Goal: Communication & Community: Ask a question

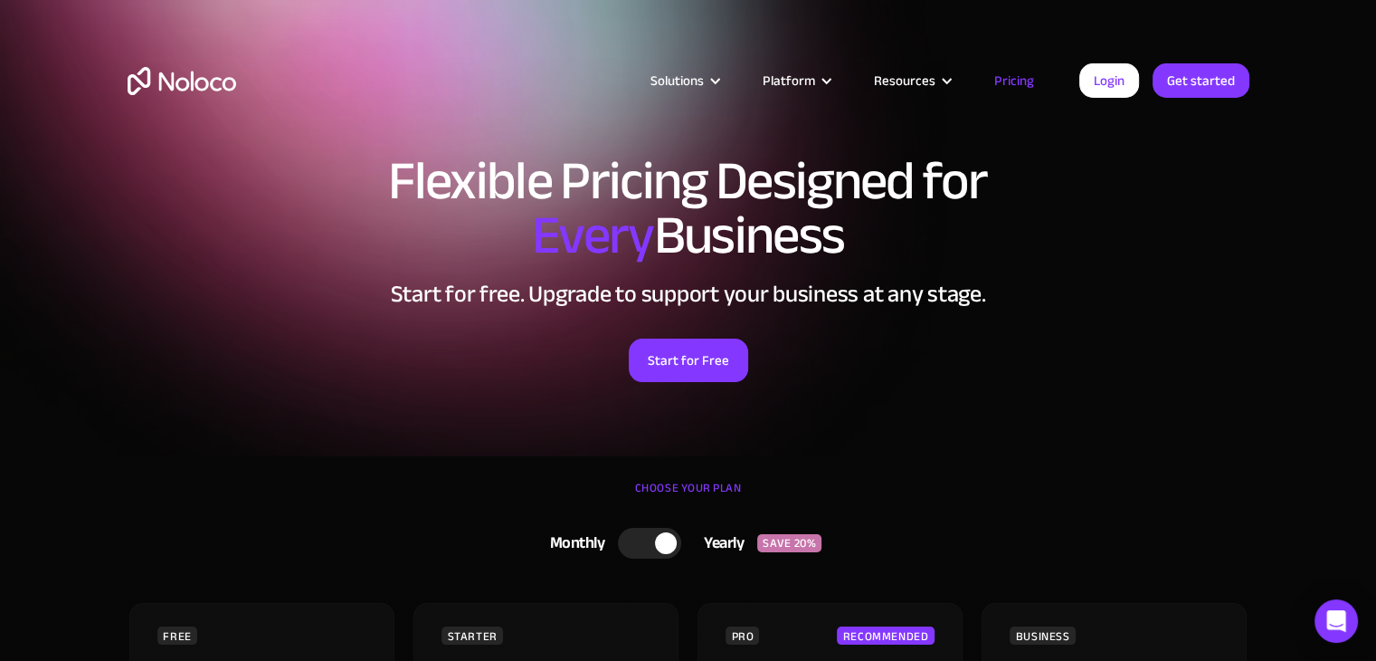
click at [789, 180] on h1 "Flexible Pricing Designed for Every Business" at bounding box center [689, 208] width 1122 height 109
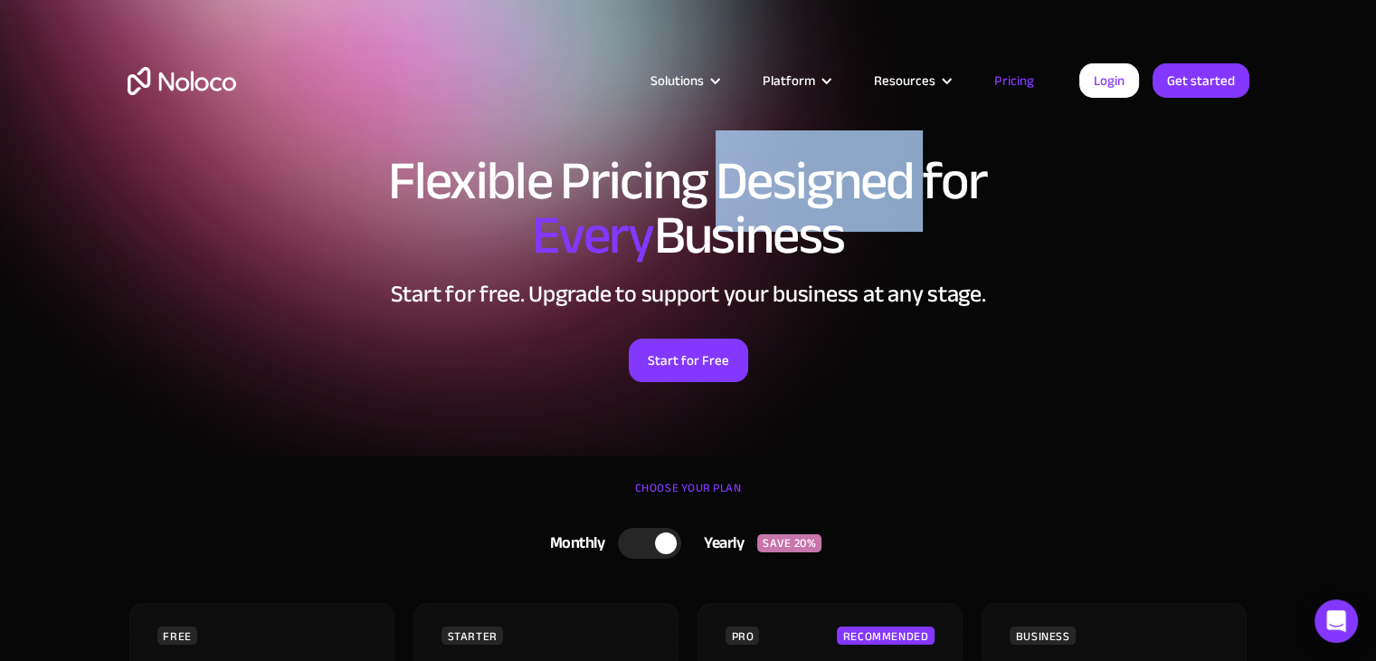
click at [789, 180] on h1 "Flexible Pricing Designed for Every Business" at bounding box center [689, 208] width 1122 height 109
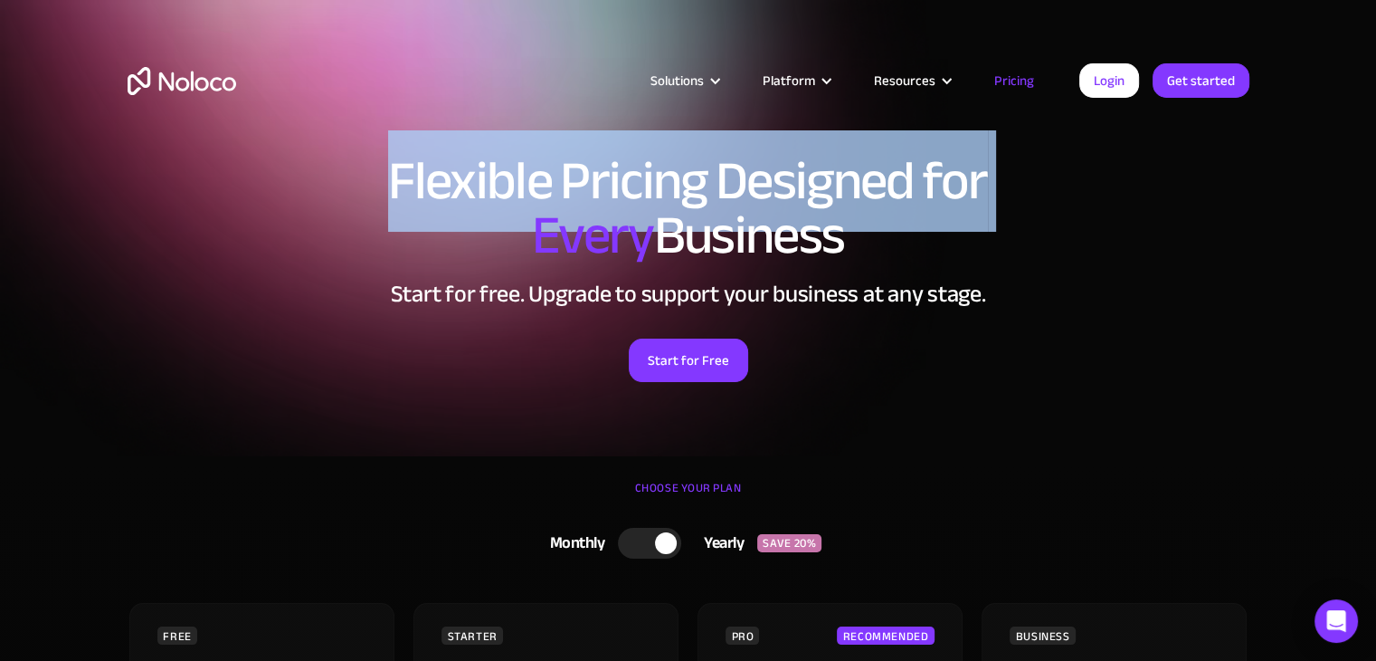
click at [789, 180] on h1 "Flexible Pricing Designed for Every Business" at bounding box center [689, 208] width 1122 height 109
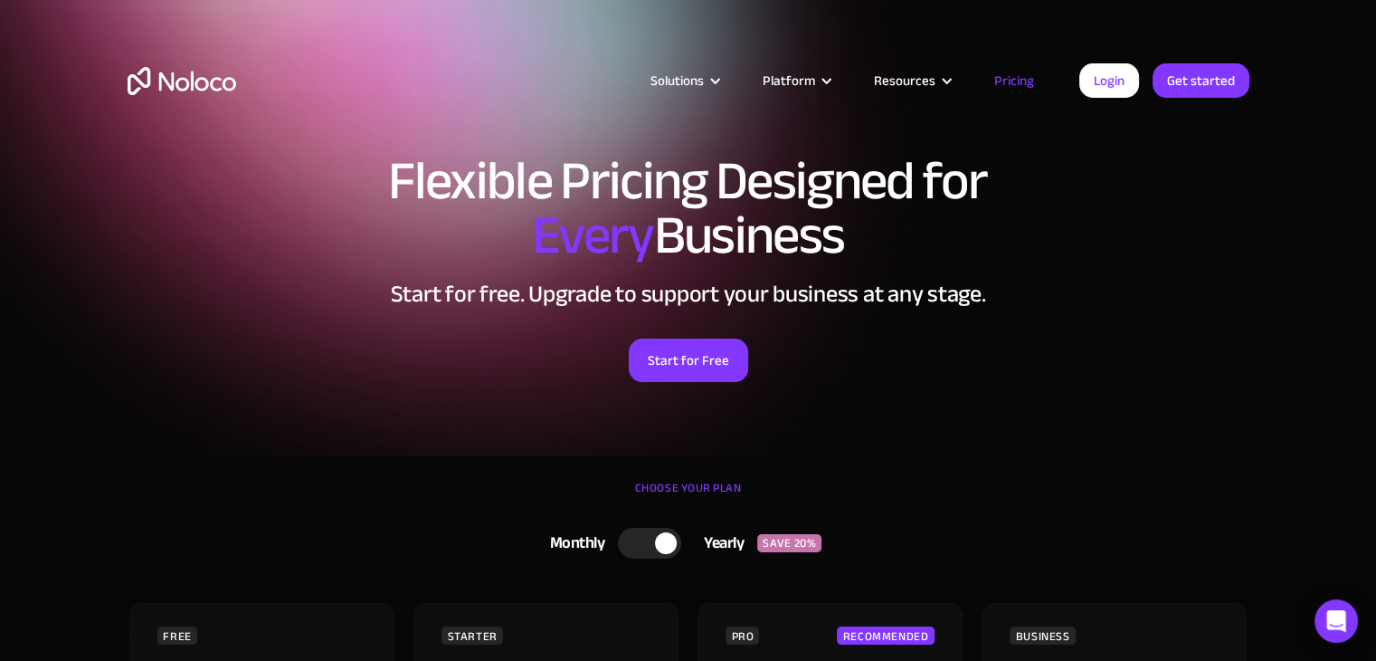
click at [709, 294] on h2 "Start for free. Upgrade to support your business at any stage." at bounding box center [689, 294] width 1122 height 27
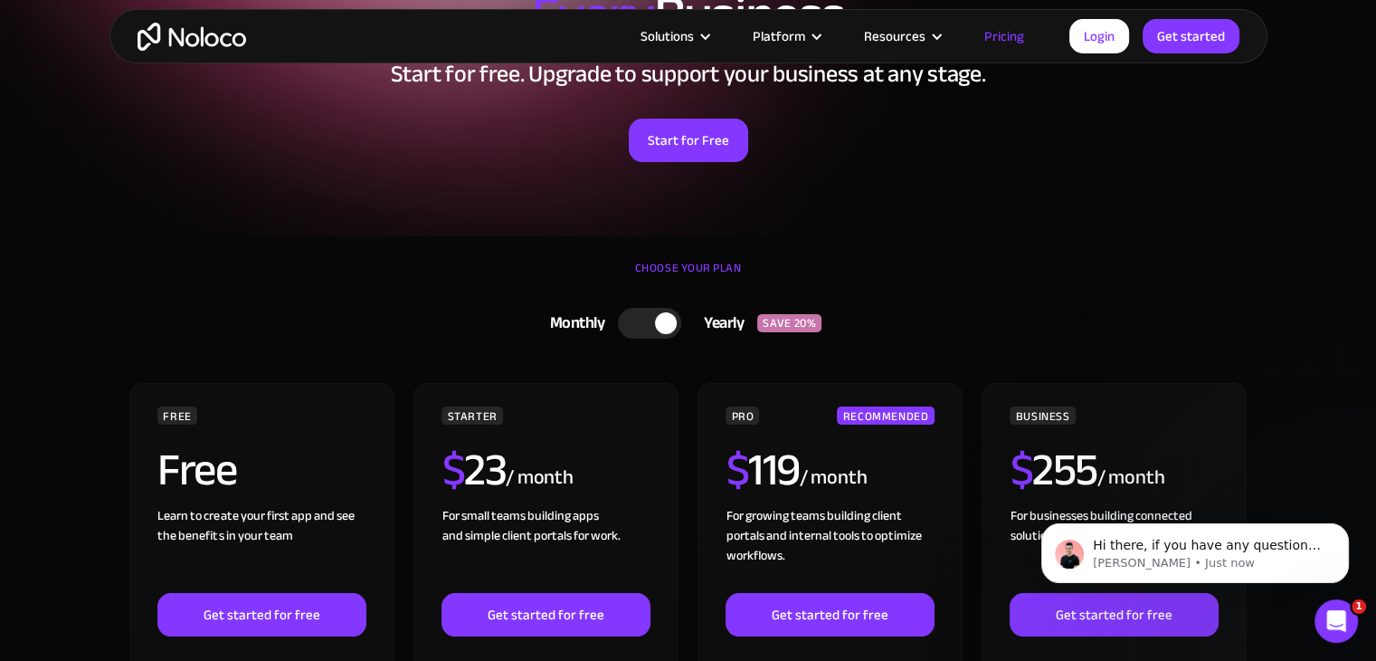
scroll to position [217, 0]
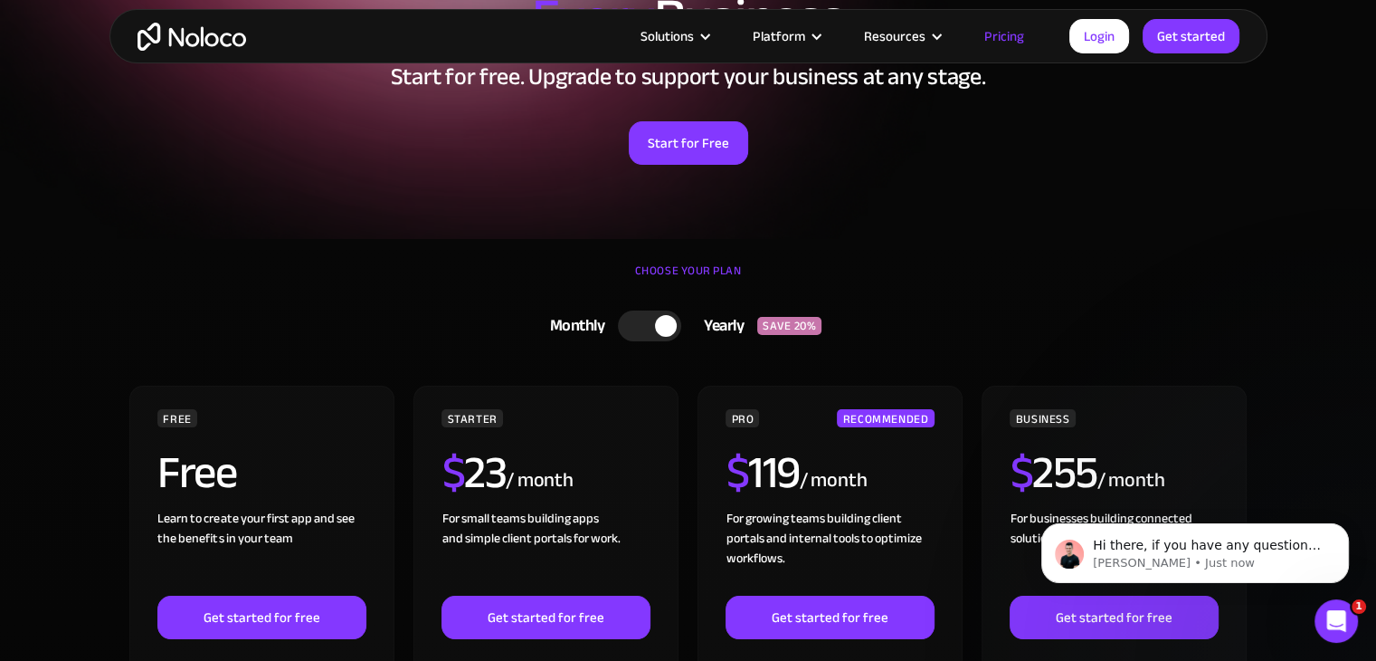
click at [620, 325] on div at bounding box center [649, 325] width 63 height 31
click at [648, 327] on div at bounding box center [641, 326] width 22 height 22
click at [633, 329] on div at bounding box center [649, 325] width 63 height 31
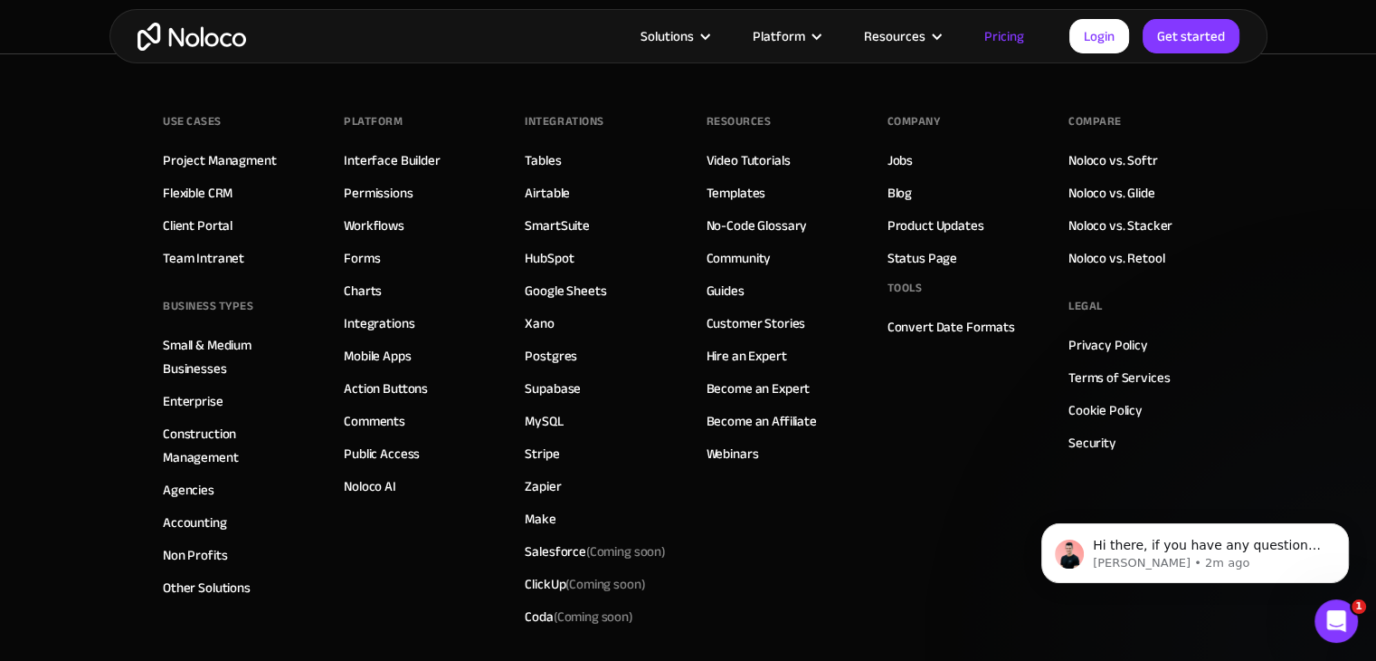
scroll to position [9033, 0]
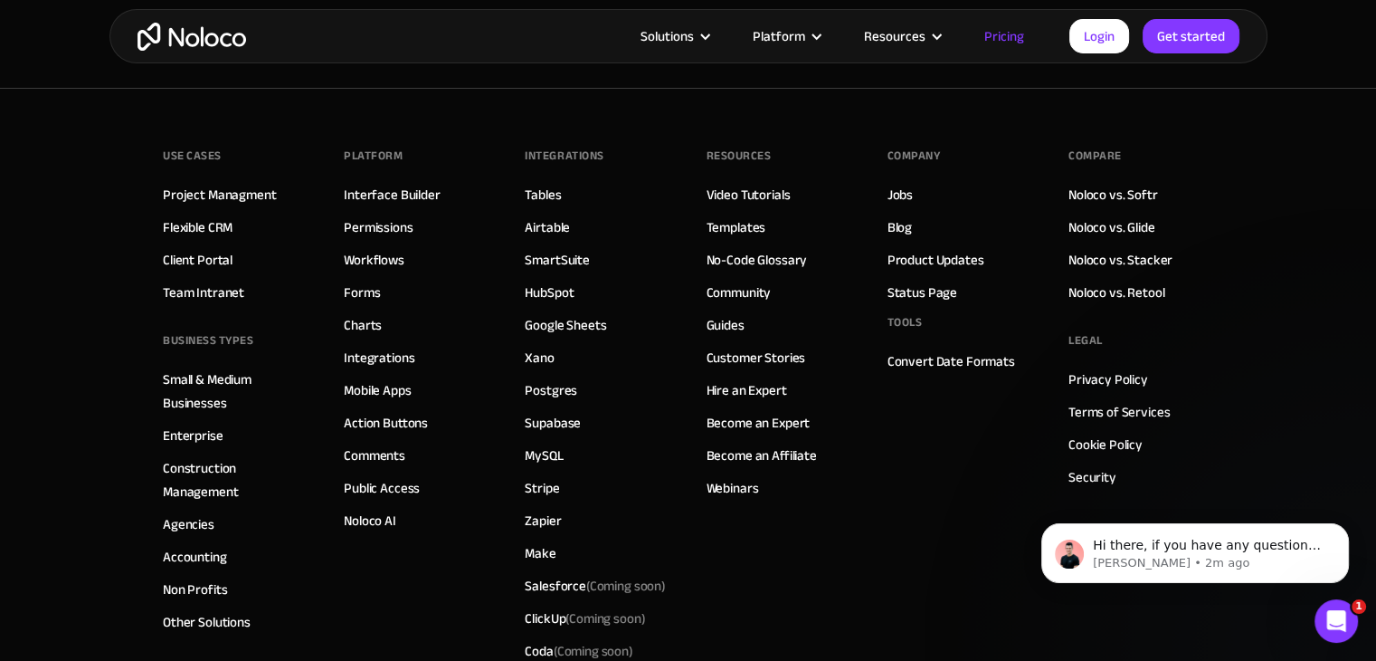
drag, startPoint x: 1378, startPoint y: 17, endPoint x: 31, endPoint y: 1, distance: 1347.4
click at [542, 476] on link "Stripe" at bounding box center [542, 488] width 34 height 24
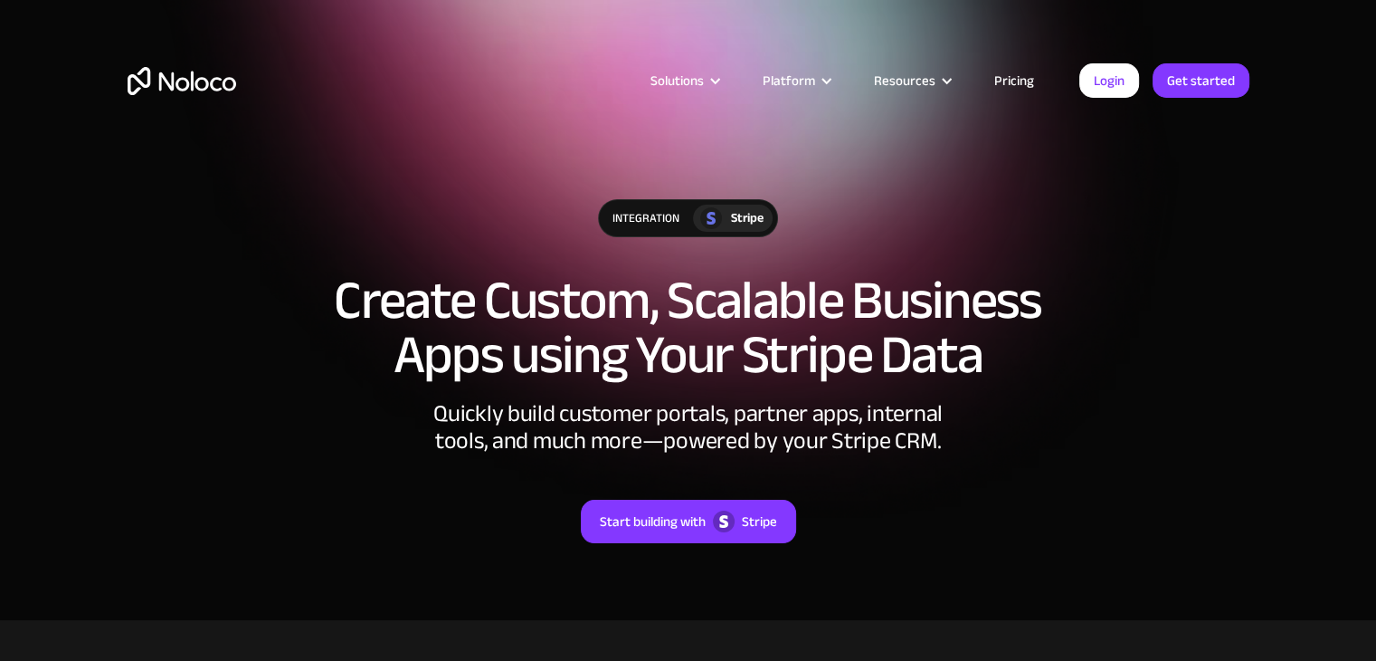
click at [897, 320] on h1 "Create Custom, Scalable Business Apps using Your Stripe Data" at bounding box center [689, 327] width 1122 height 109
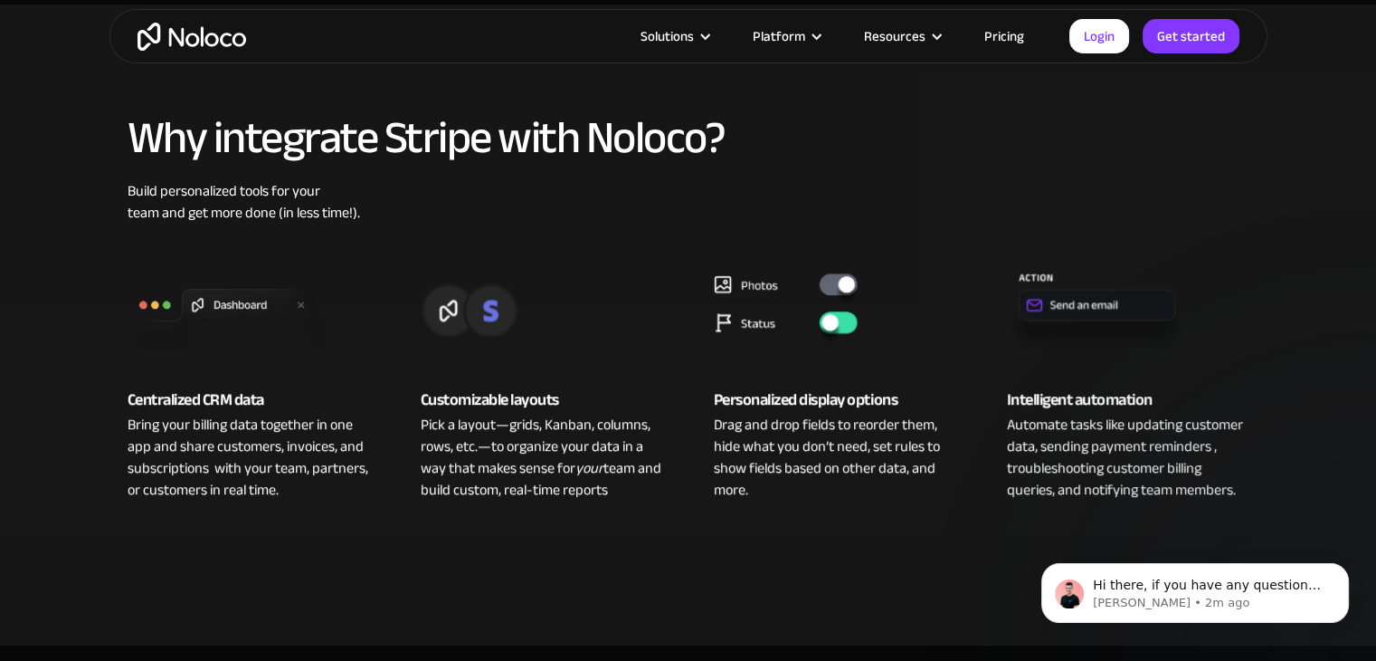
scroll to position [1193, 0]
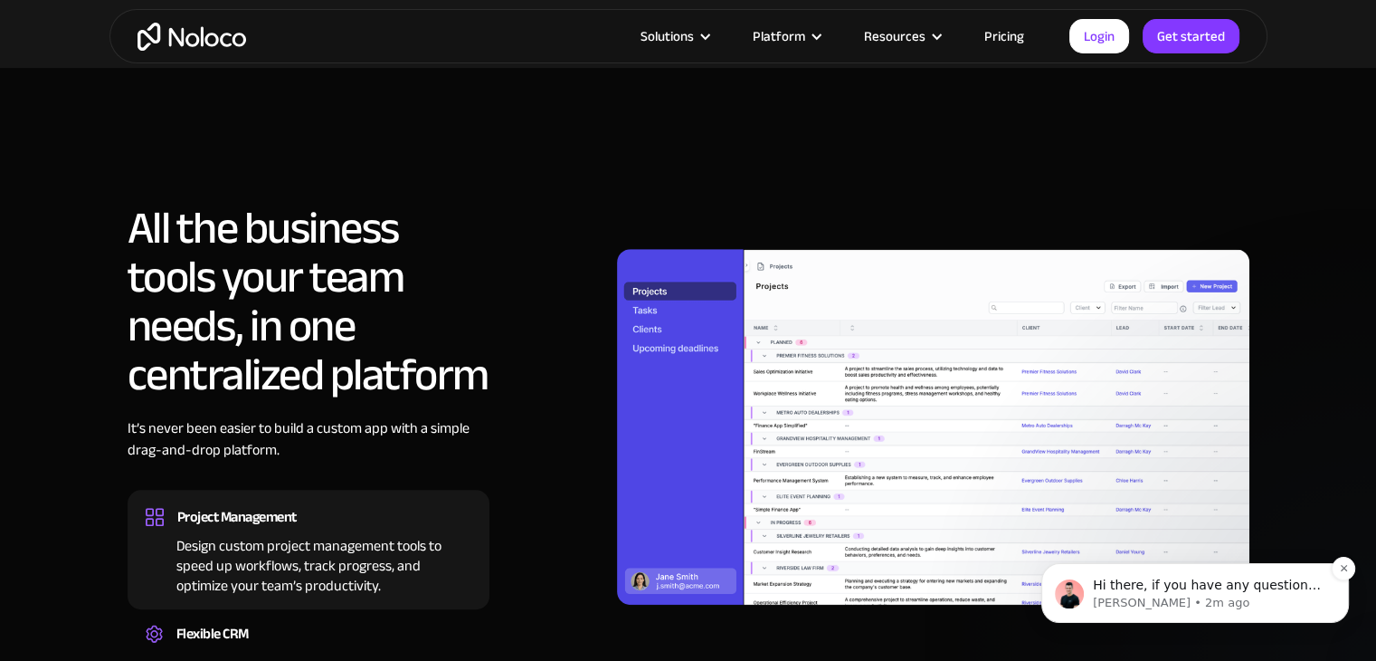
click at [1115, 600] on p "[PERSON_NAME] • 2m ago" at bounding box center [1209, 602] width 233 height 16
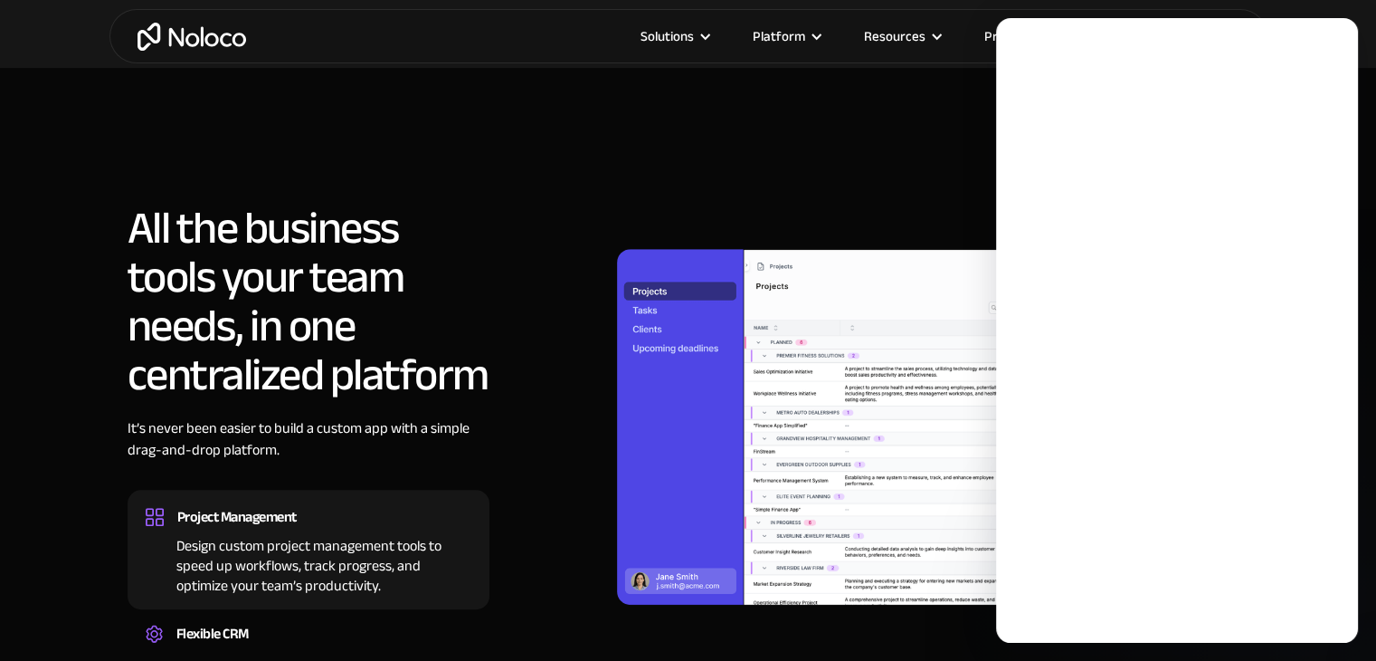
scroll to position [0, 0]
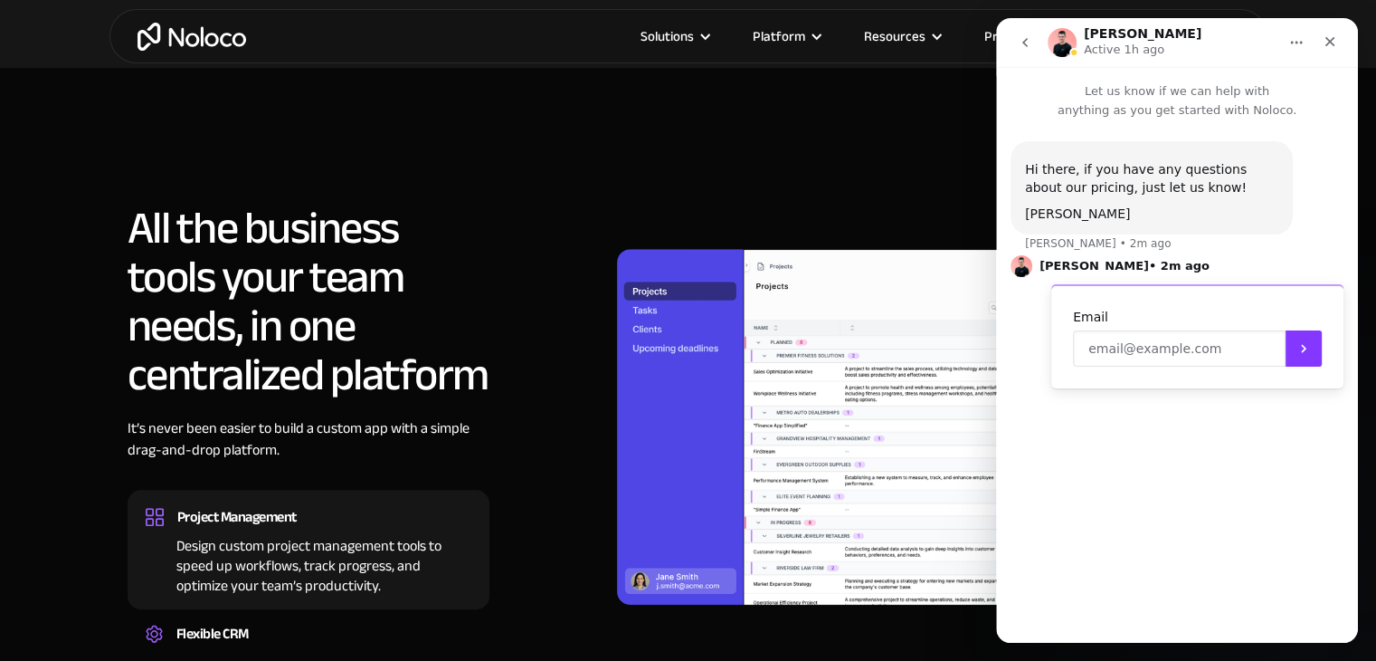
click at [1127, 356] on input "Enter your email" at bounding box center [1179, 348] width 213 height 36
click at [1144, 347] on input "Enter your email" at bounding box center [1179, 348] width 213 height 36
type input "[EMAIL_ADDRESS][DOMAIN_NAME]"
click at [1079, 578] on textarea "Message…" at bounding box center [1177, 575] width 331 height 31
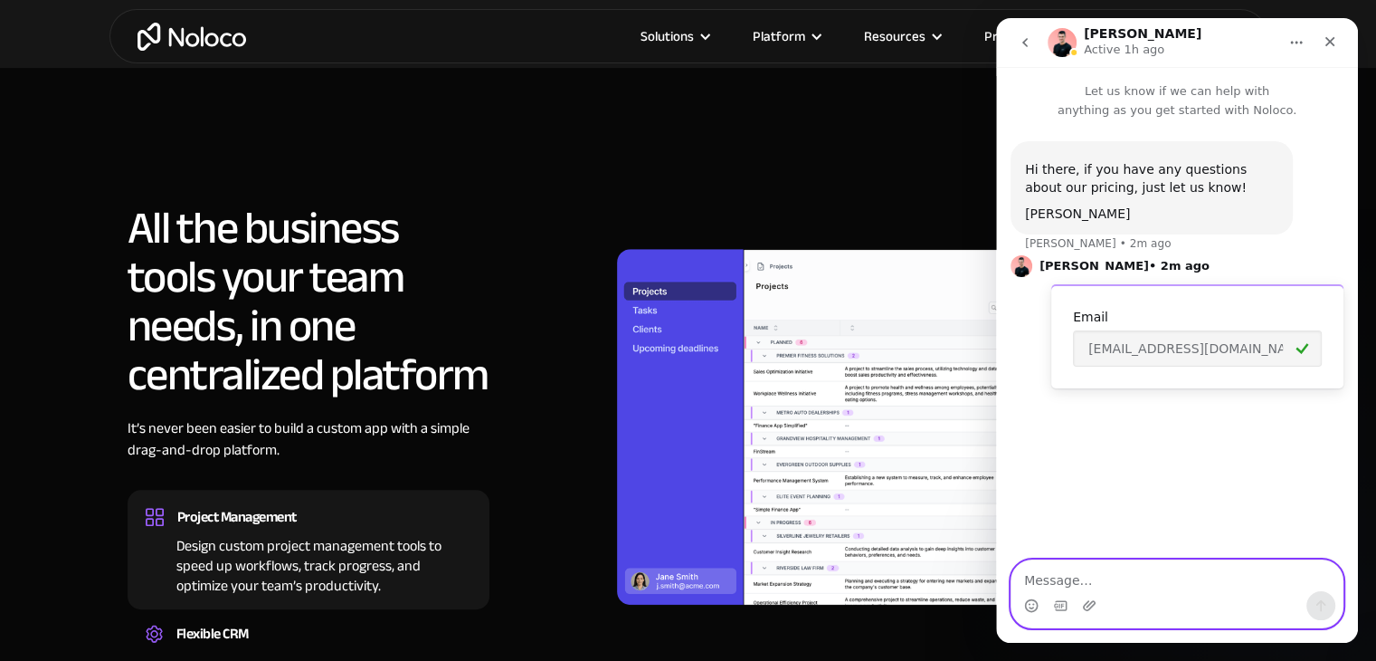
click at [1133, 578] on textarea "Message…" at bounding box center [1177, 575] width 331 height 31
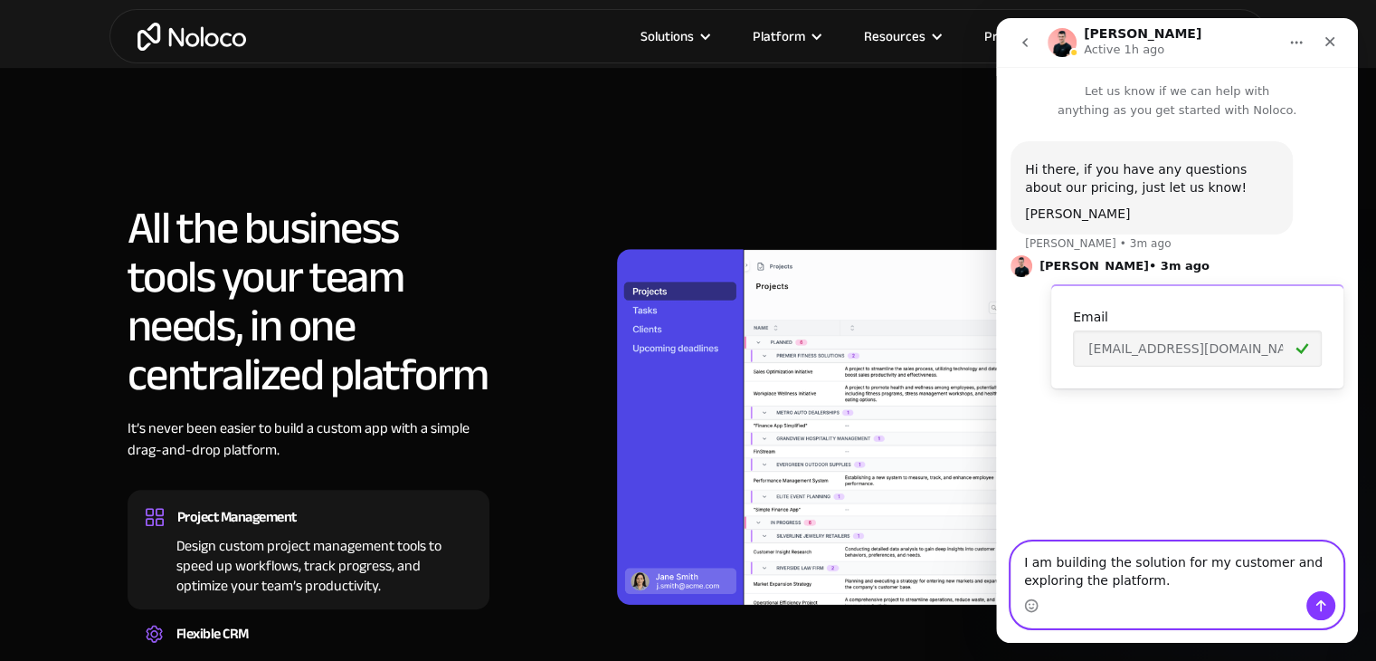
click at [1168, 582] on textarea "I am building the solution for my customer and exploring the platform." at bounding box center [1177, 566] width 331 height 49
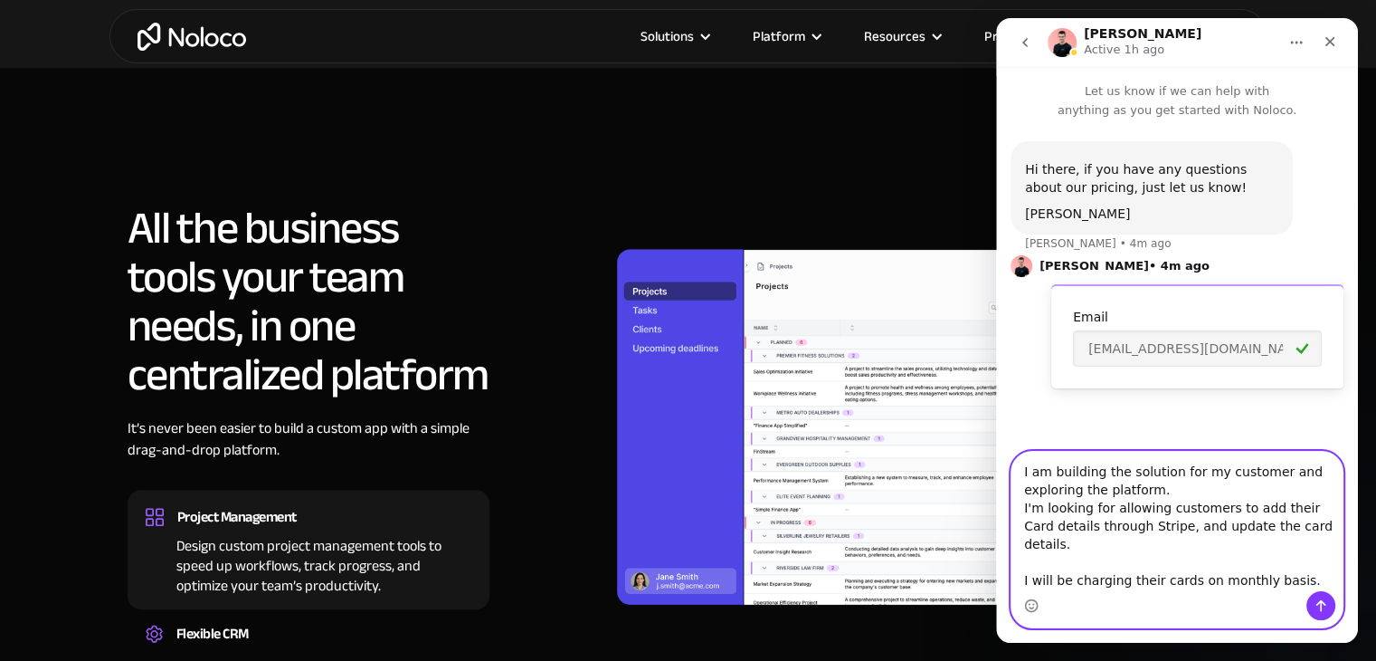
scroll to position [12, 0]
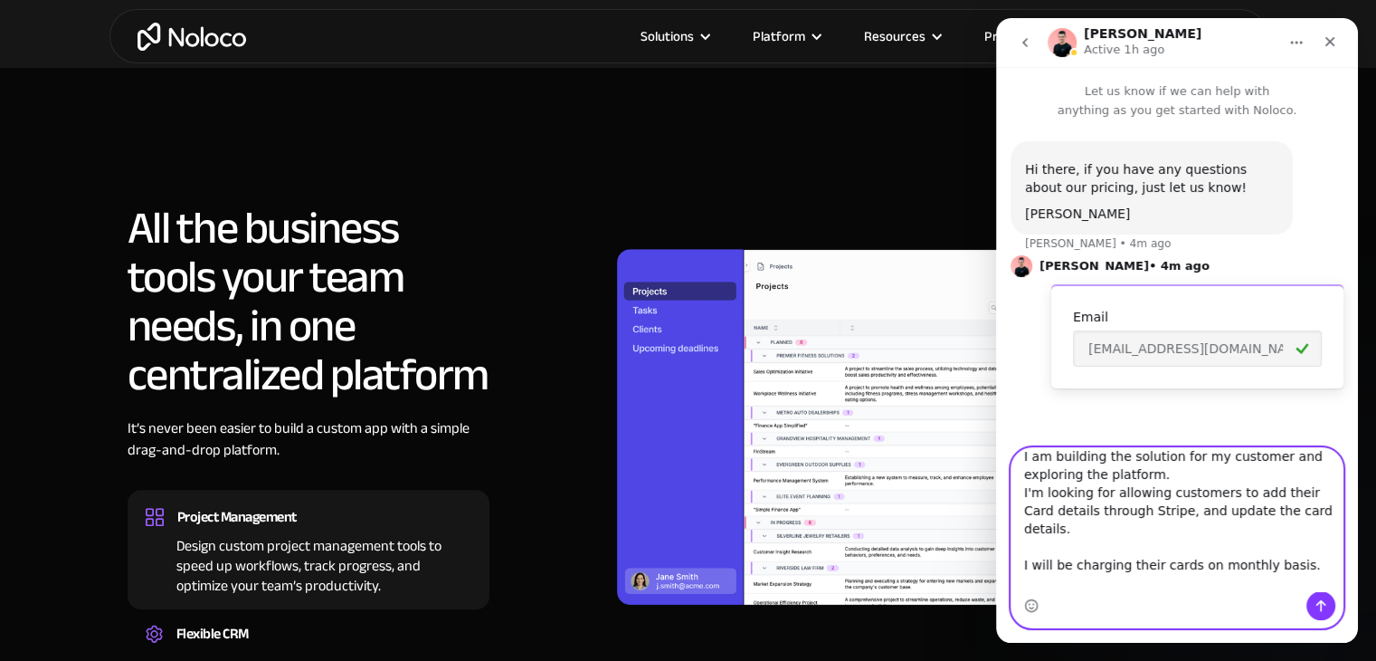
type textarea "I am building the solution for my customer and exploring the platform. I'm look…"
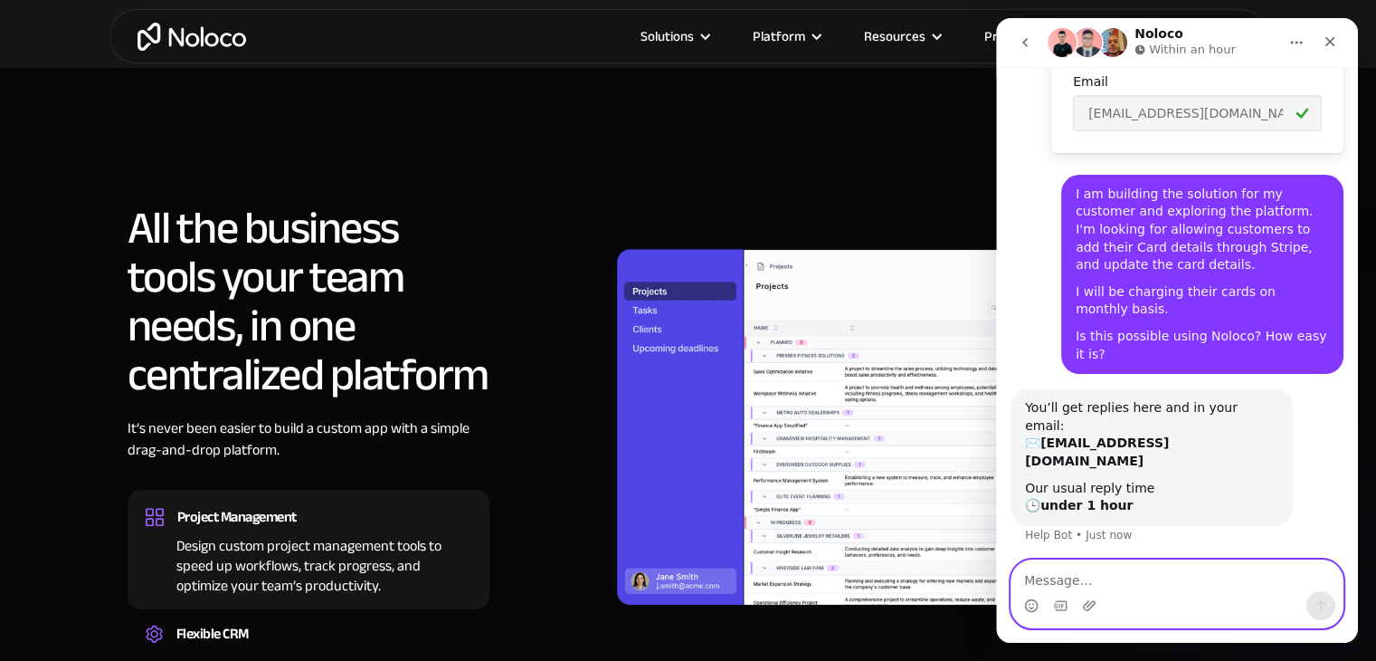
scroll to position [217, 0]
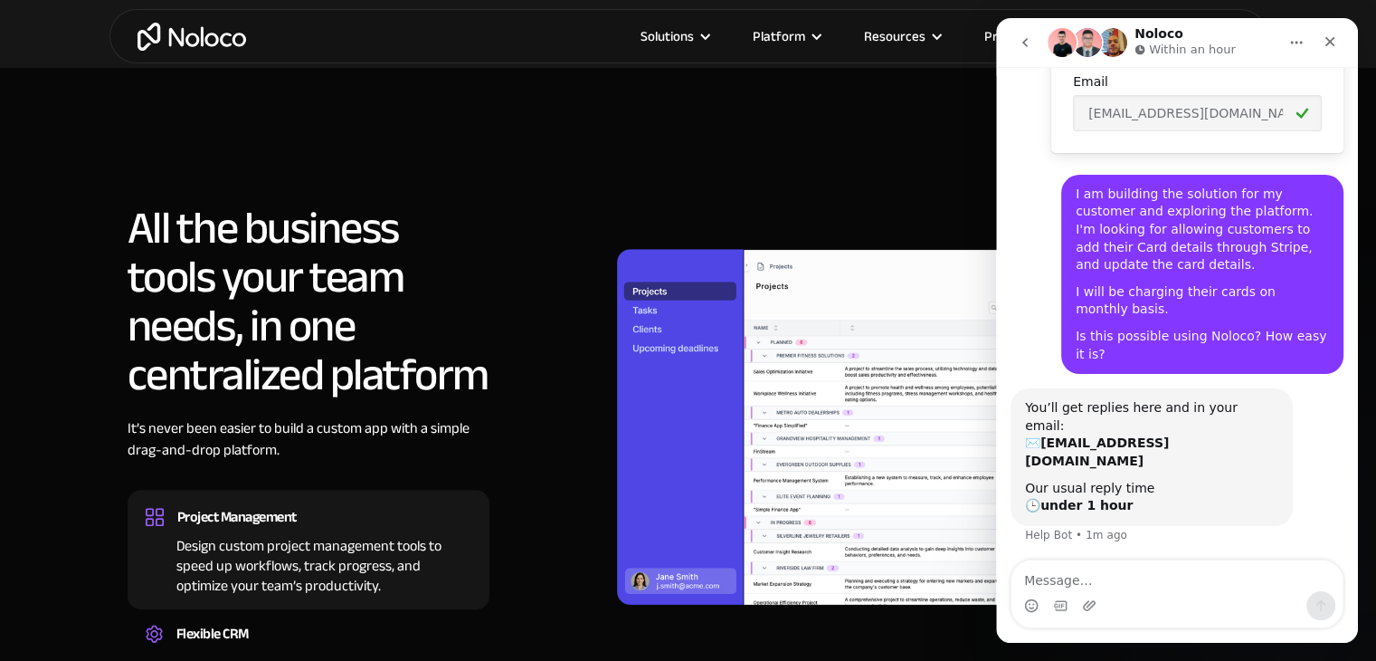
click at [511, 294] on div at bounding box center [877, 427] width 746 height 446
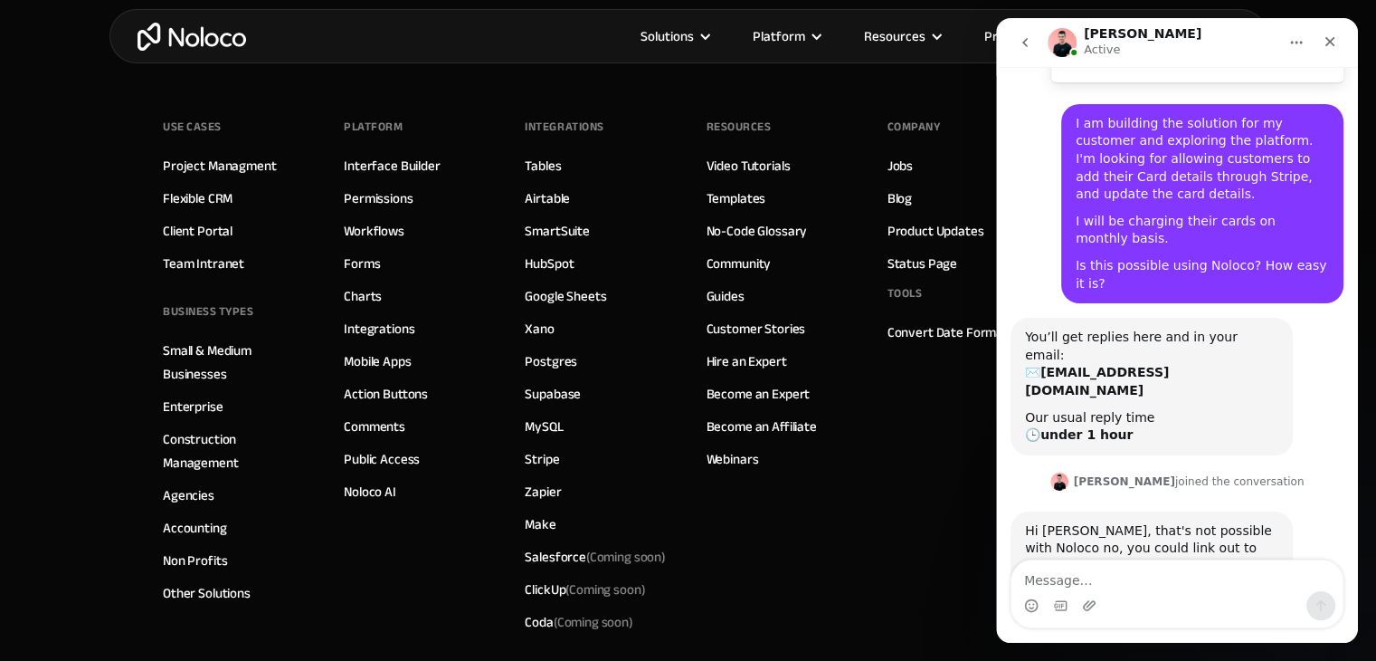
scroll to position [387, 0]
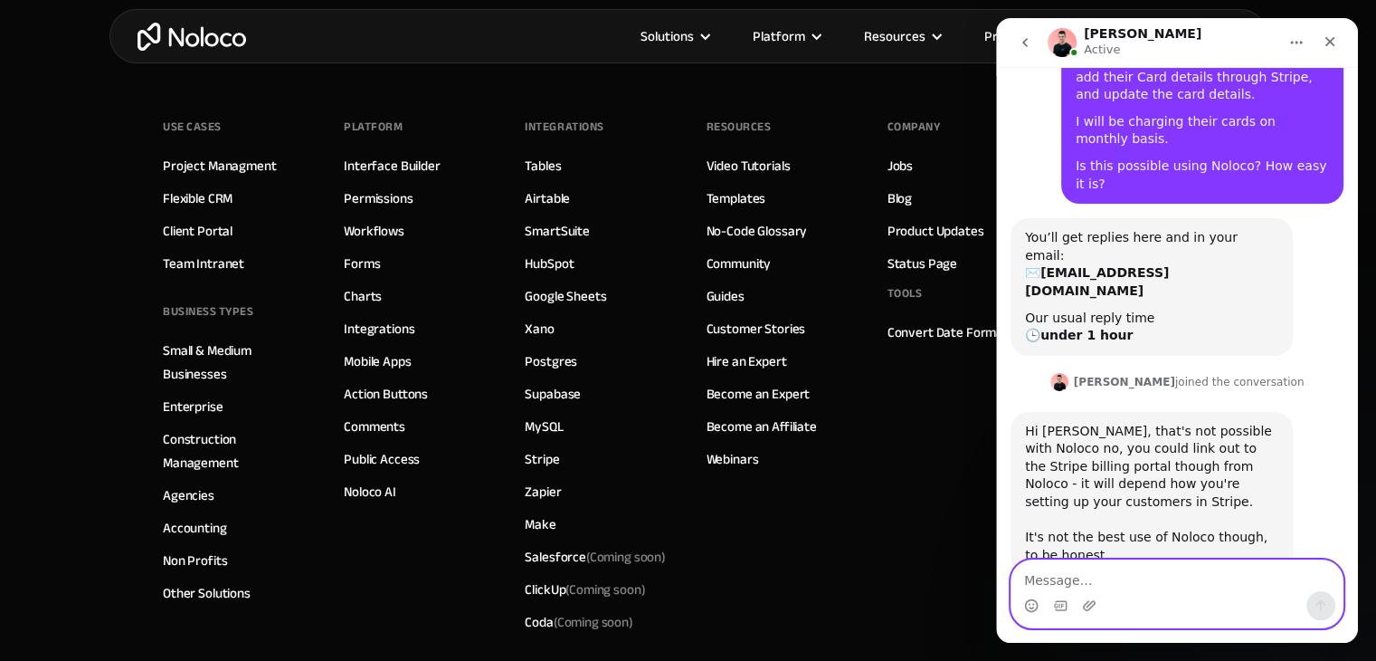
click at [1111, 581] on textarea "Message…" at bounding box center [1177, 575] width 331 height 31
type textarea "ok, thanks"
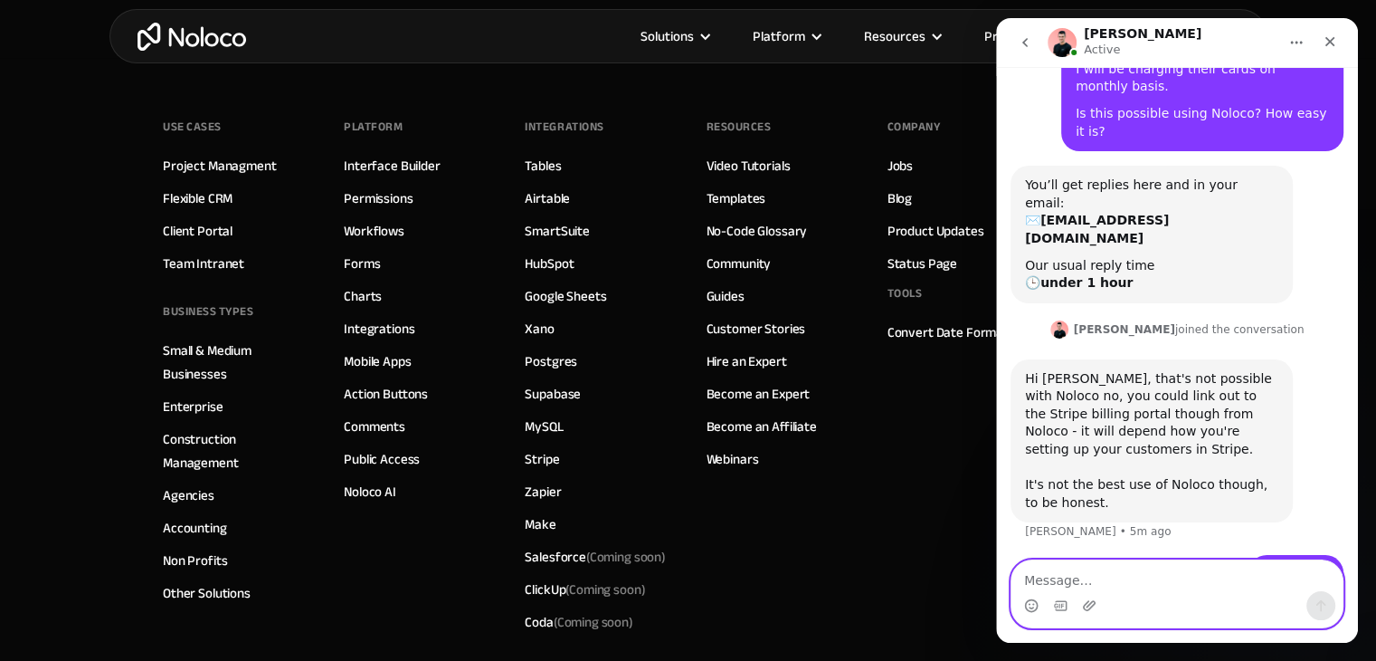
scroll to position [441, 0]
click at [1111, 581] on textarea "Message…" at bounding box center [1177, 575] width 331 height 31
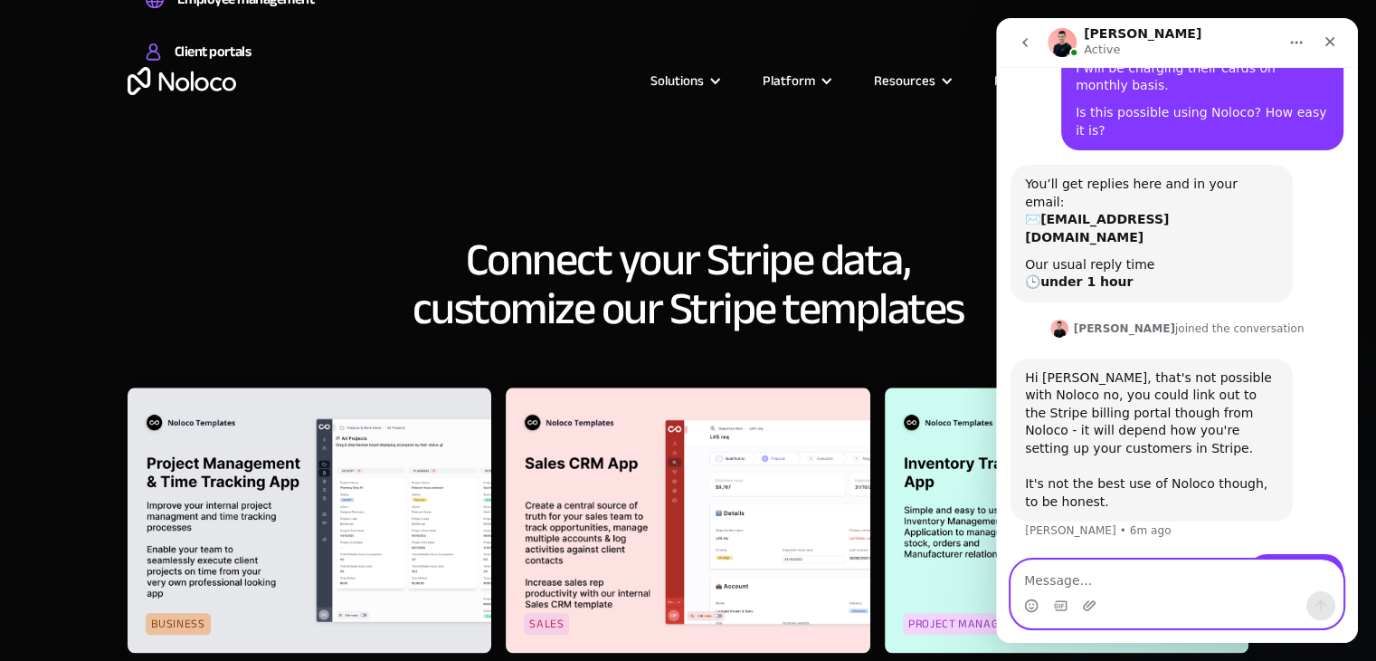
scroll to position [0, 0]
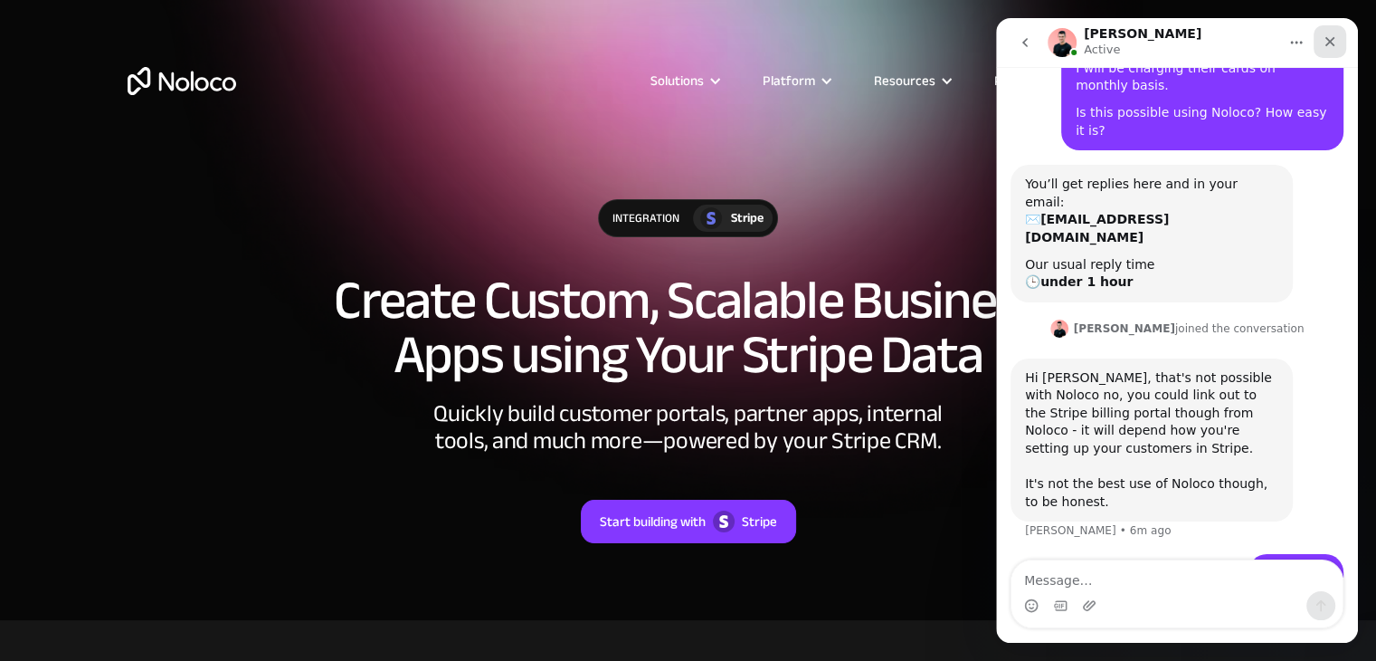
click at [1328, 37] on icon "Close" at bounding box center [1330, 41] width 14 height 14
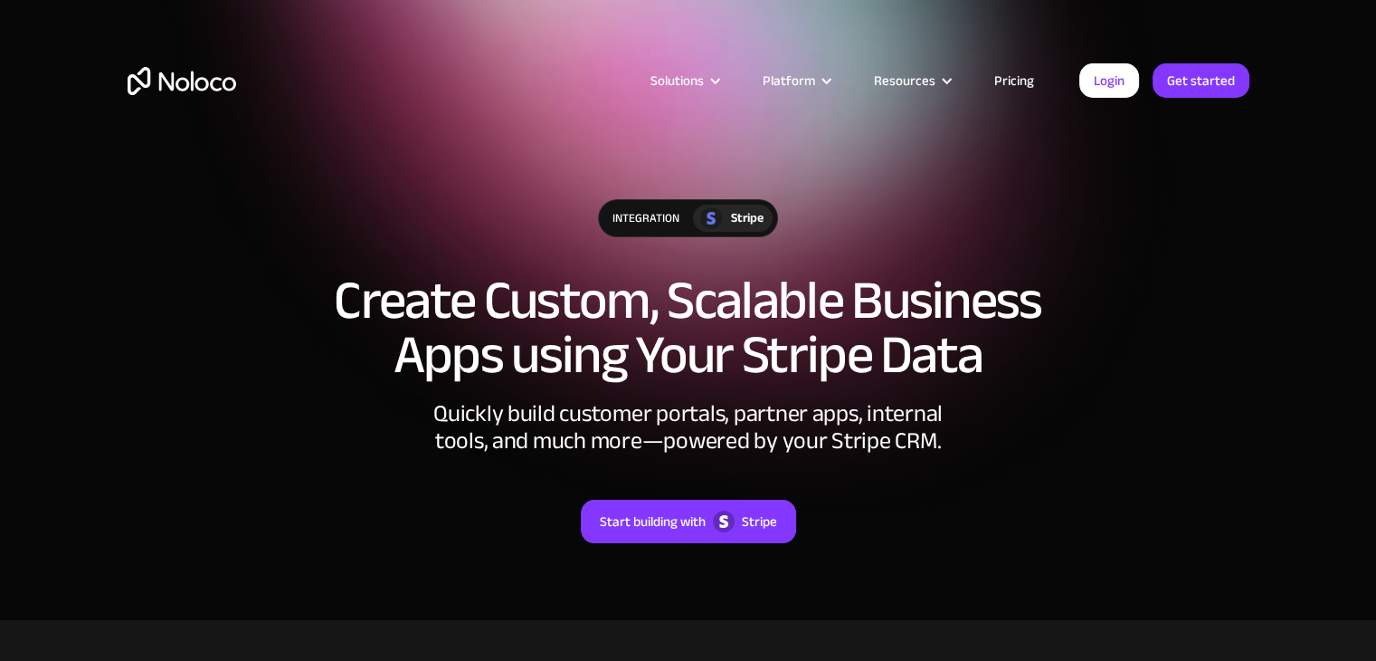
scroll to position [441, 0]
